Goal: Task Accomplishment & Management: Use online tool/utility

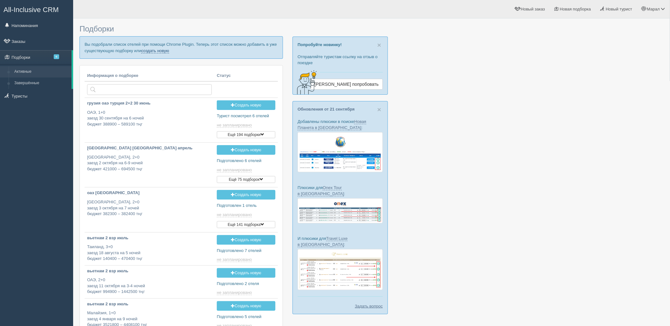
click at [163, 49] on link "создать новую" at bounding box center [155, 50] width 28 height 5
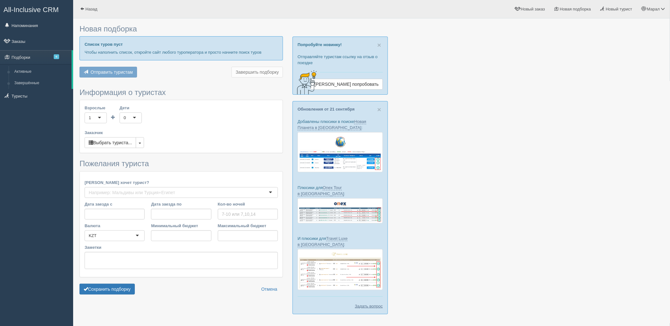
type input "6-7"
type input "1186000"
type input "1395900"
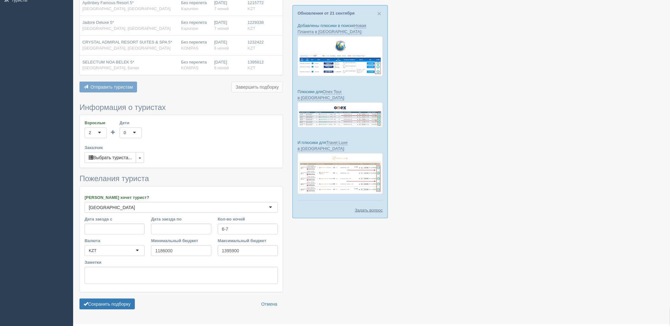
scroll to position [106, 0]
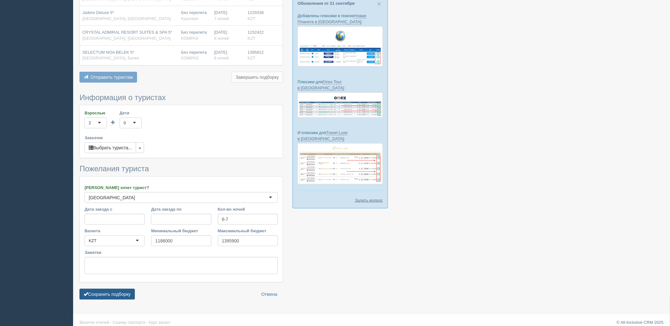
click at [113, 291] on button "Сохранить подборку" at bounding box center [107, 294] width 55 height 11
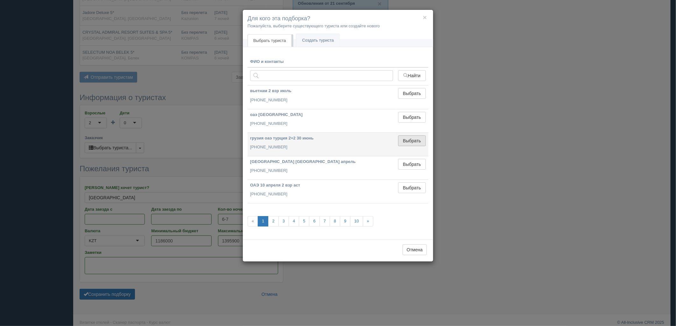
click at [405, 142] on button "Выбрать" at bounding box center [412, 140] width 28 height 11
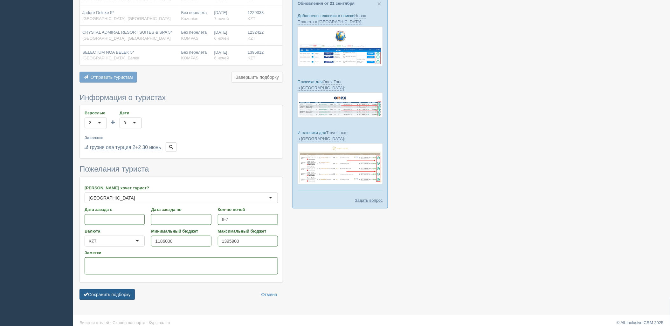
click at [116, 298] on button "Сохранить подборку" at bounding box center [107, 294] width 55 height 11
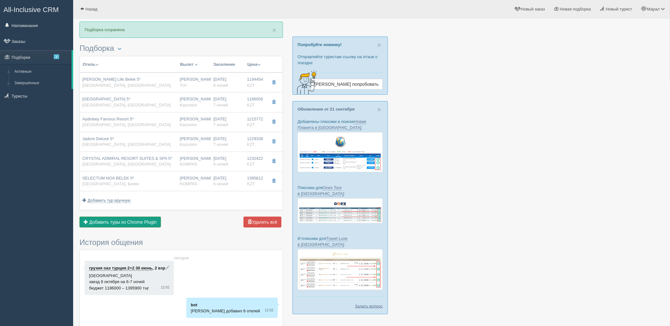
click at [133, 218] on button "Добавить из Plugin Добавить туры из Chrome Plugin" at bounding box center [120, 222] width 81 height 11
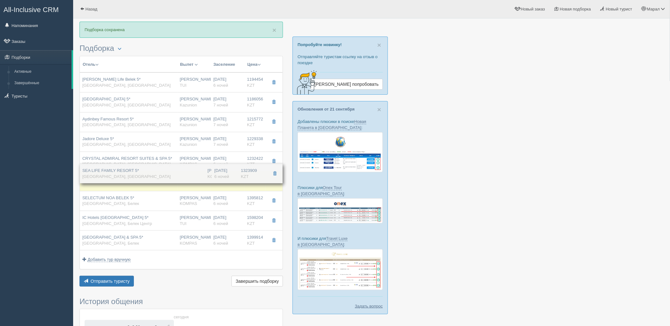
drag, startPoint x: 155, startPoint y: 207, endPoint x: 156, endPoint y: 179, distance: 27.7
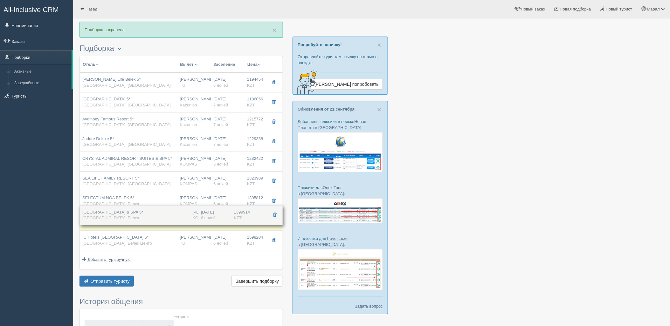
drag, startPoint x: 157, startPoint y: 243, endPoint x: 161, endPoint y: 218, distance: 26.0
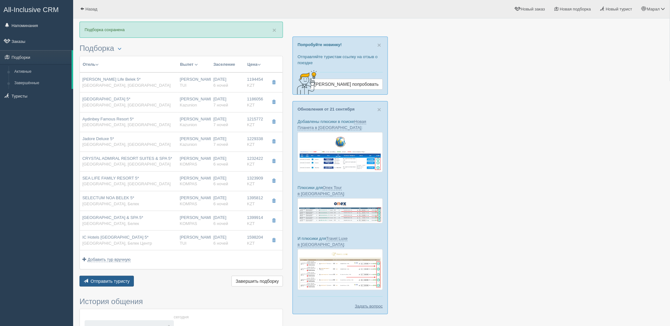
click at [124, 283] on span "Отправить туристу" at bounding box center [110, 281] width 39 height 5
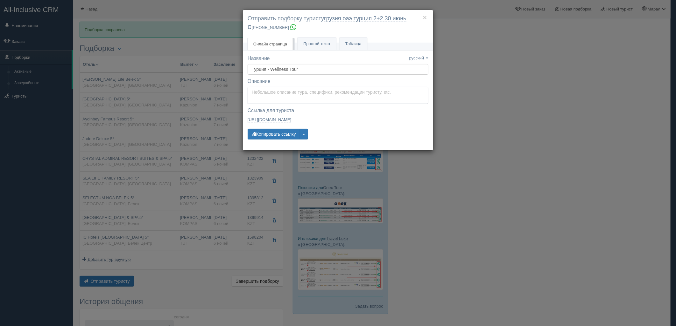
type textarea "Здравствуйте! Ниже представлены варианты туров для Вас. Для просмотра описания …"
click at [281, 90] on textarea "Здравствуйте! Ниже представлены варианты туров для Вас. Для просмотра описания …" at bounding box center [337, 95] width 181 height 17
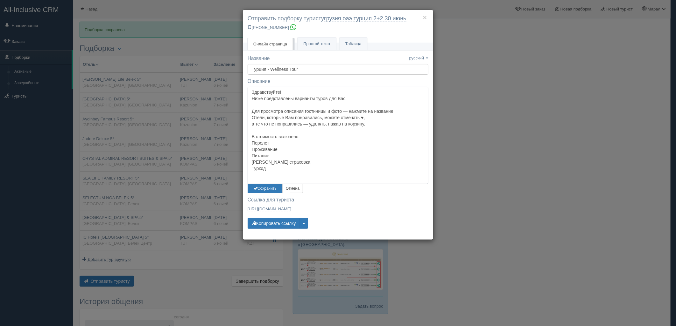
click at [265, 183] on textarea "Здравствуйте! Ниже представлены варианты туров для Вас. Для просмотра описания …" at bounding box center [337, 135] width 181 height 97
click at [265, 188] on button "Сохранить" at bounding box center [264, 188] width 35 height 9
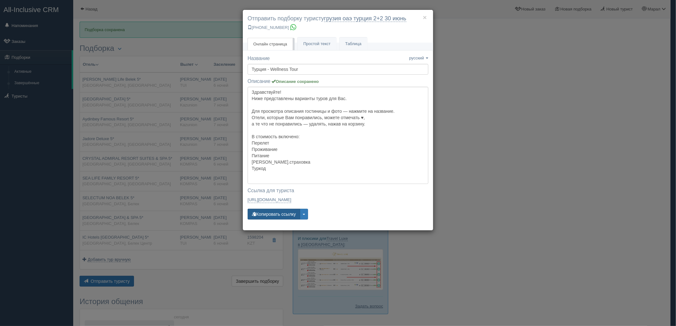
click at [269, 217] on button "Копировать ссылку" at bounding box center [273, 214] width 52 height 11
click at [269, 216] on button "Копировать ссылку" at bounding box center [273, 214] width 52 height 11
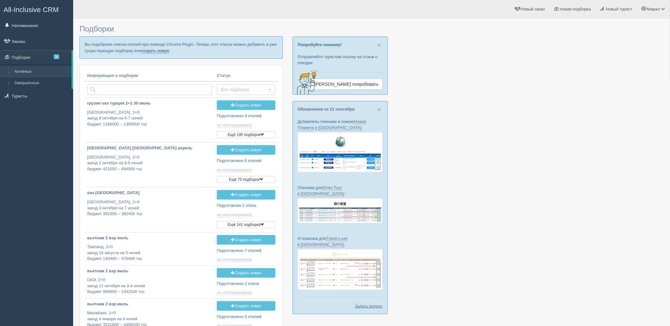
click at [150, 50] on link "создать новую" at bounding box center [155, 50] width 28 height 5
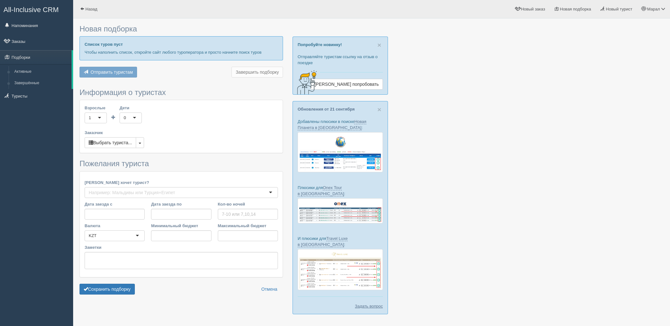
type input "7"
type input "1145800"
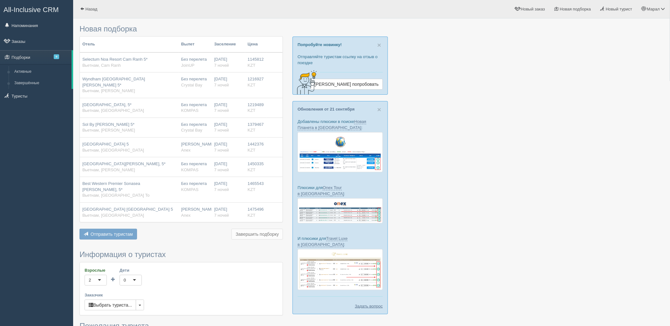
type input "1486600"
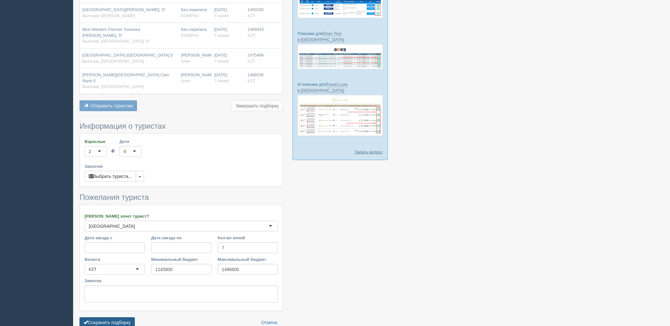
scroll to position [171, 0]
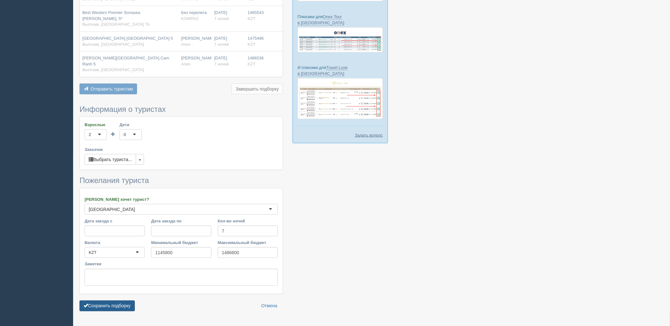
drag, startPoint x: 113, startPoint y: 290, endPoint x: 335, endPoint y: 243, distance: 226.7
click at [113, 301] on button "Сохранить подборку" at bounding box center [107, 306] width 55 height 11
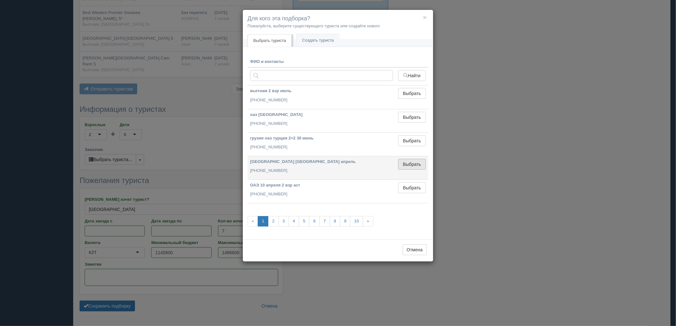
click at [408, 166] on button "Выбрать" at bounding box center [412, 164] width 28 height 11
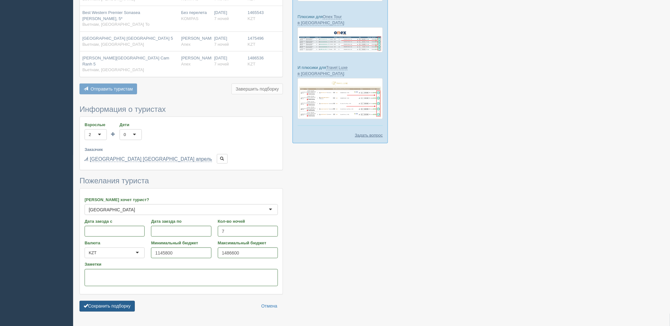
click at [93, 301] on button "Сохранить подборку" at bounding box center [107, 306] width 55 height 11
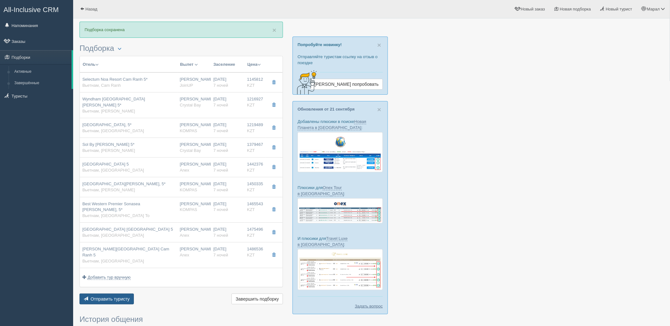
click at [107, 297] on span "Отправить туристу" at bounding box center [110, 299] width 39 height 5
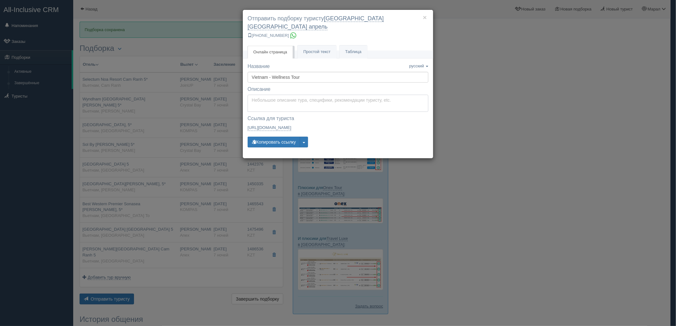
type textarea "Здравствуйте! Ниже представлены варианты туров для Вас. Для просмотра описания …"
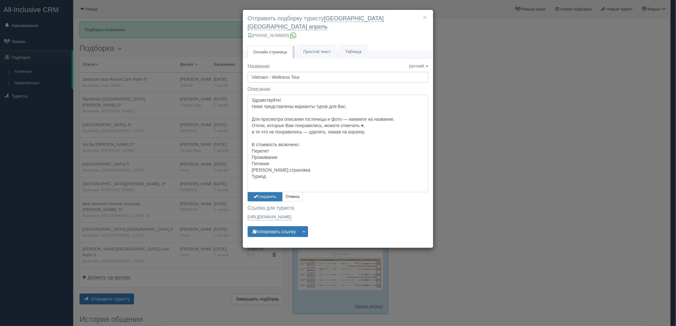
click at [263, 95] on textarea "Здравствуйте! Ниже представлены варианты туров для Вас. Для просмотра описания …" at bounding box center [337, 143] width 181 height 97
click at [252, 192] on button "Сохранить" at bounding box center [264, 196] width 35 height 9
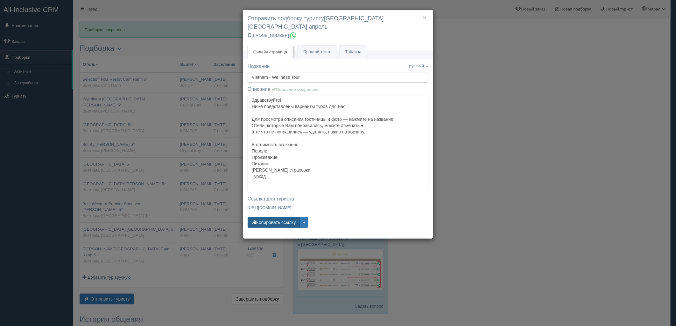
click at [260, 218] on button "Копировать ссылку" at bounding box center [273, 222] width 52 height 11
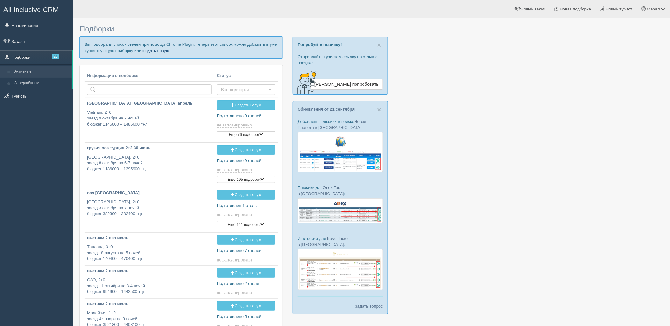
click at [157, 52] on link "создать новую" at bounding box center [155, 50] width 28 height 5
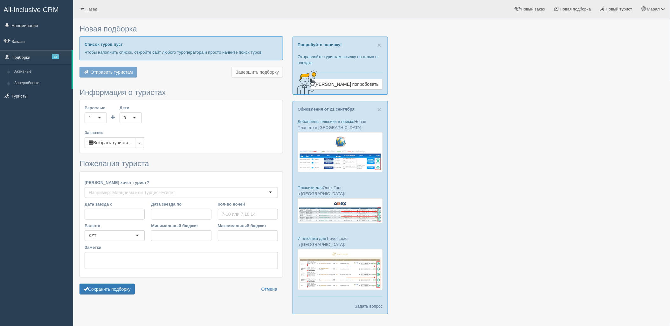
type input "6"
type input "790100"
type input "1465400"
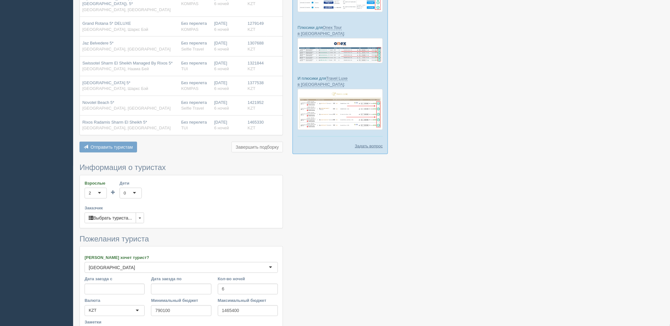
scroll to position [231, 0]
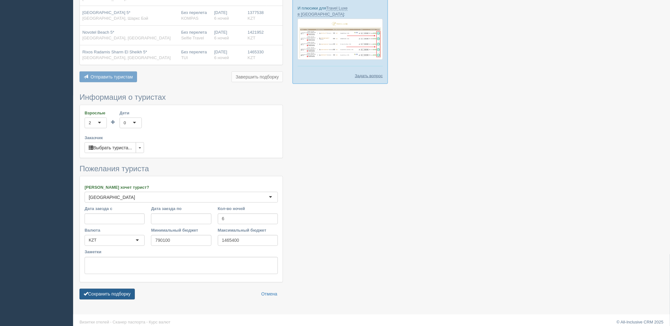
click at [119, 289] on button "Сохранить подборку" at bounding box center [107, 294] width 55 height 11
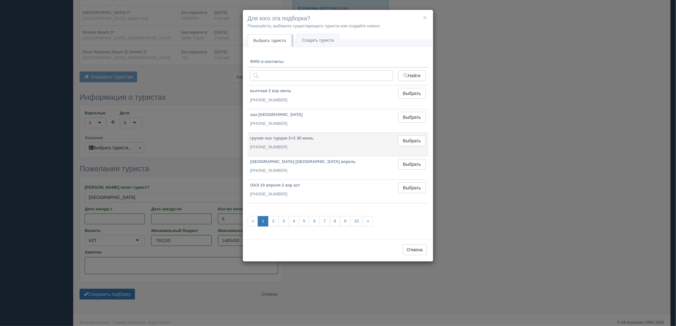
click at [405, 148] on td "Выбрать Выбран" at bounding box center [411, 145] width 33 height 24
click at [405, 144] on button "Выбрать" at bounding box center [412, 140] width 28 height 11
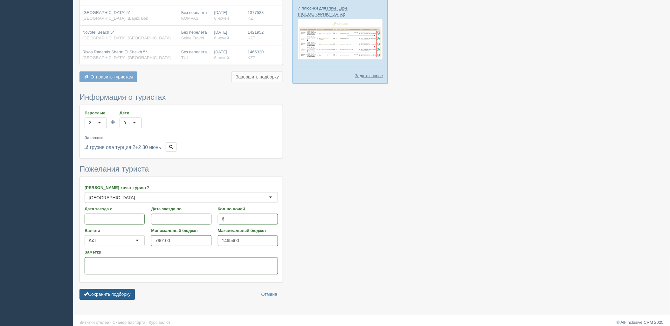
drag, startPoint x: 133, startPoint y: 282, endPoint x: 129, endPoint y: 287, distance: 6.6
click at [133, 282] on form "Информация о туристах Взрослые 2 2 1 2 3 4 5 6 7 8 9 10 11 12 13 14 15 16 17 18…" at bounding box center [182, 198] width 204 height 210
click at [129, 289] on button "Сохранить подборку" at bounding box center [107, 294] width 55 height 11
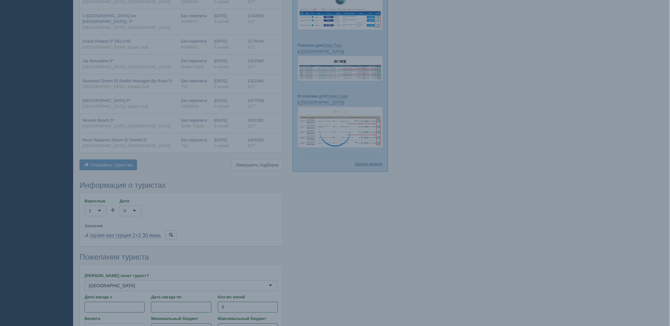
scroll to position [125, 0]
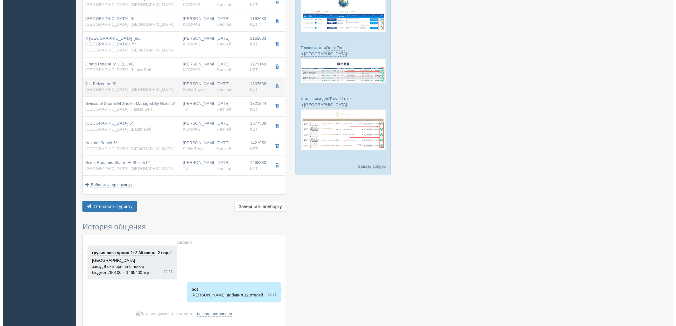
scroll to position [141, 0]
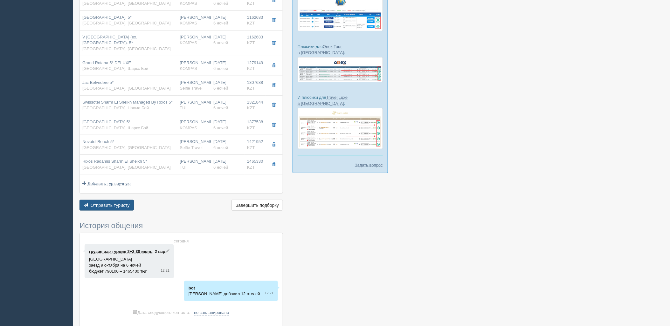
click at [122, 203] on button "Отправить туристу Отправить" at bounding box center [107, 205] width 54 height 11
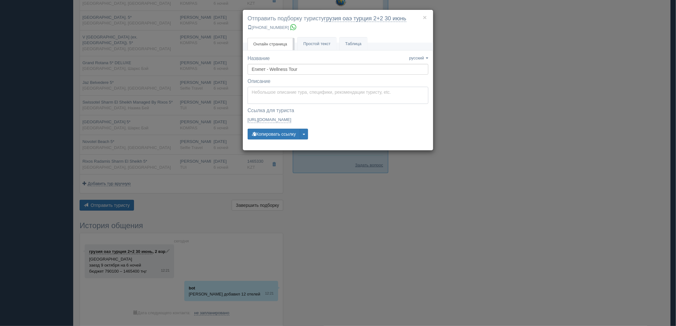
type textarea "Здравствуйте! Ниже представлены варианты туров для Вас. Для просмотра описания …"
click at [254, 98] on textarea "Здравствуйте! Ниже представлены варианты туров для Вас. Для просмотра описания …" at bounding box center [337, 95] width 181 height 17
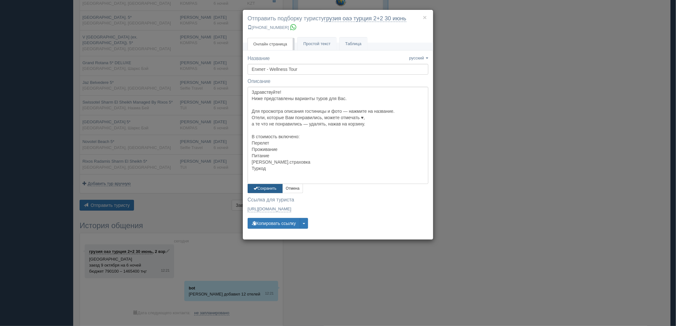
click at [261, 189] on button "Сохранить" at bounding box center [264, 188] width 35 height 9
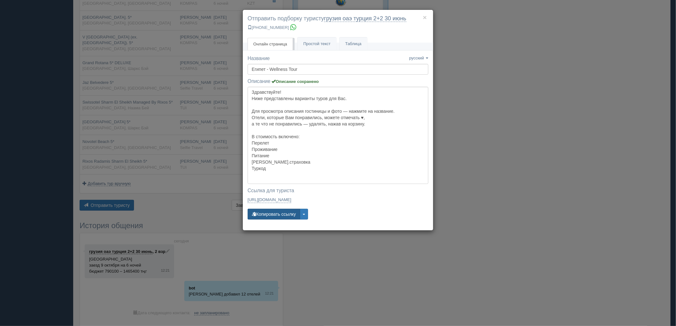
click at [262, 216] on button "Копировать ссылку" at bounding box center [273, 214] width 52 height 11
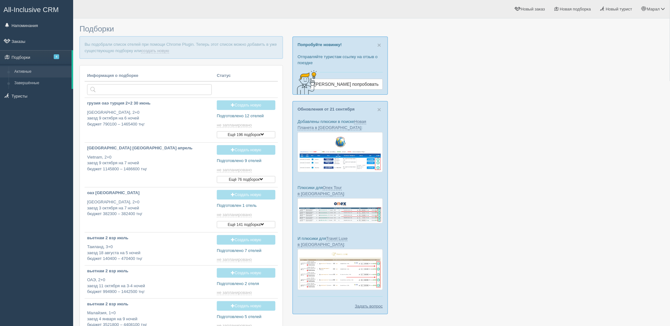
type input "[DATE] 12:20"
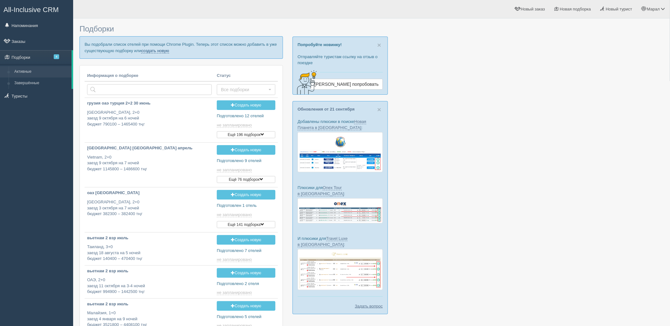
click at [153, 51] on link "создать новую" at bounding box center [155, 50] width 28 height 5
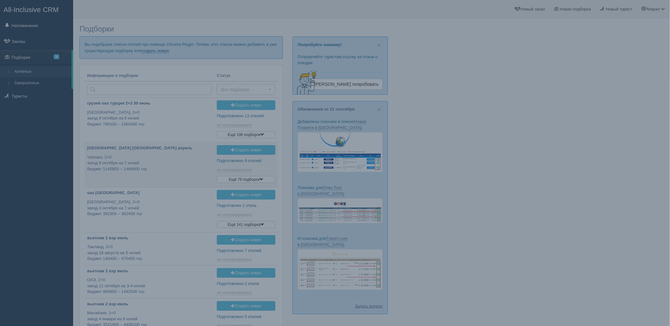
type input "[DATE] 12:10"
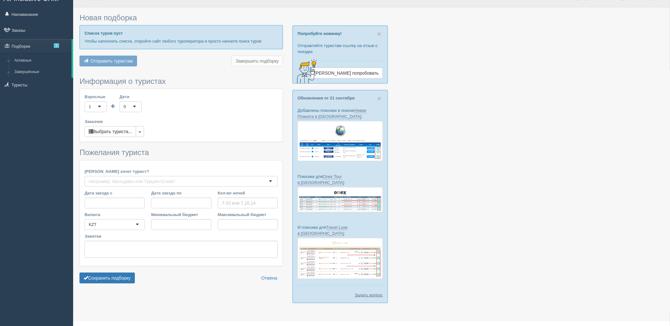
type input "7"
type input "1443700"
type input "1774900"
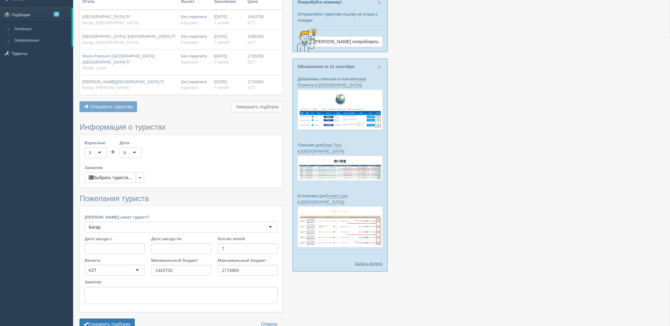
scroll to position [72, 0]
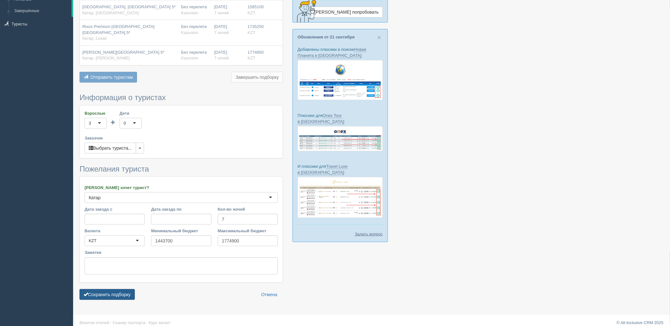
click at [120, 289] on button "Сохранить подборку" at bounding box center [107, 294] width 55 height 11
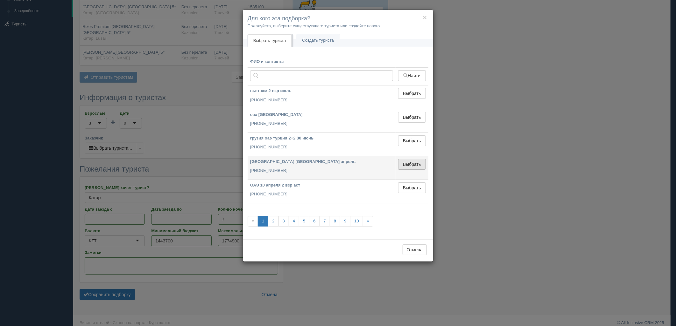
drag, startPoint x: 409, startPoint y: 157, endPoint x: 408, endPoint y: 165, distance: 8.1
click at [409, 158] on td "Выбрать Выбран" at bounding box center [411, 168] width 33 height 24
click at [408, 165] on button "Выбрать" at bounding box center [412, 164] width 28 height 11
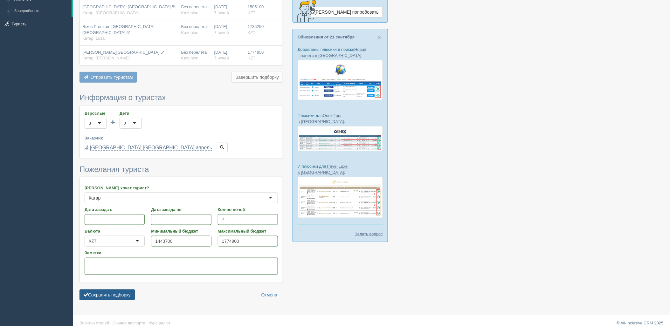
click at [110, 290] on button "Сохранить подборку" at bounding box center [107, 295] width 55 height 11
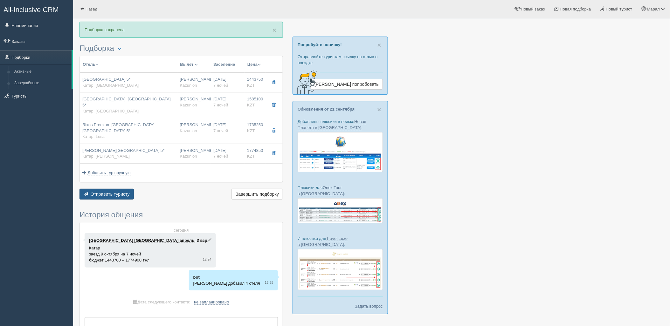
click at [132, 189] on button "Отправить туристу Отправить" at bounding box center [107, 194] width 54 height 11
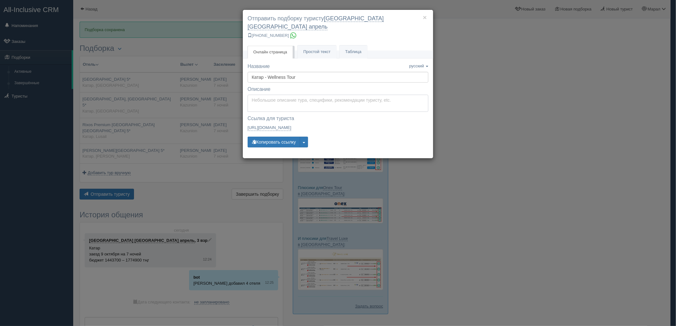
type textarea "Здравствуйте! Ниже представлены варианты туров для Вас. Для просмотра описания …"
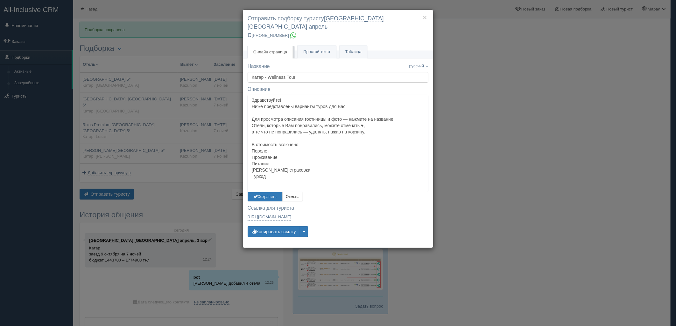
click at [271, 100] on textarea "Здравствуйте! Ниже представлены варианты туров для Вас. Для просмотра описания …" at bounding box center [337, 143] width 181 height 97
click at [260, 192] on button "Сохранить" at bounding box center [264, 196] width 35 height 9
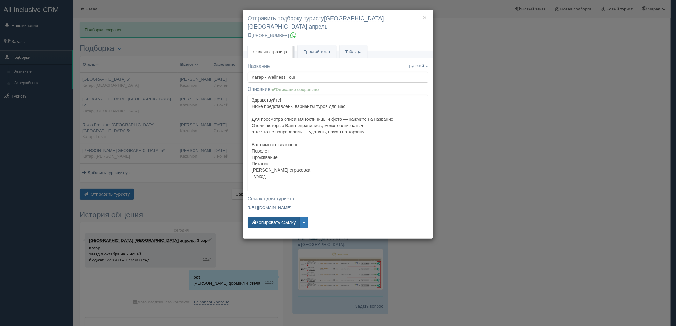
click at [263, 217] on button "Копировать ссылку" at bounding box center [273, 222] width 52 height 11
click at [552, 153] on div "× Отправить подборку туристу [GEOGRAPHIC_DATA] [GEOGRAPHIC_DATA] апрель [PHONE_…" at bounding box center [338, 163] width 676 height 326
